Goal: Find specific page/section: Find specific page/section

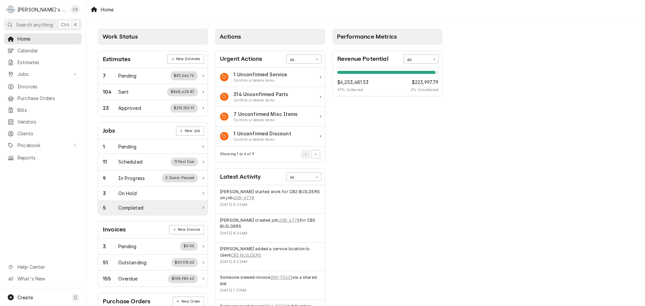
click at [149, 207] on div "5 Completed" at bounding box center [150, 207] width 95 height 7
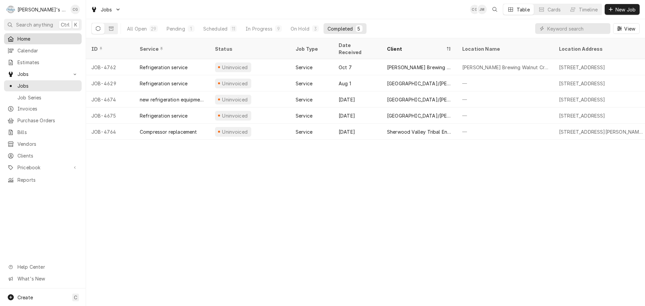
click at [56, 38] on span "Home" at bounding box center [47, 38] width 61 height 7
